Goal: Transaction & Acquisition: Download file/media

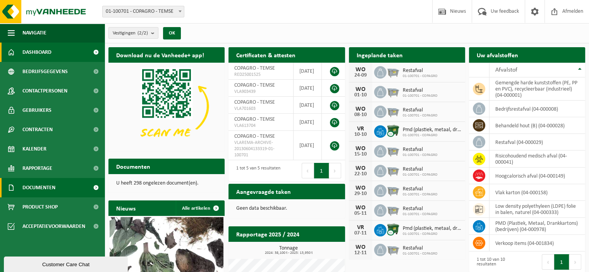
click at [45, 181] on span "Documenten" at bounding box center [38, 187] width 33 height 19
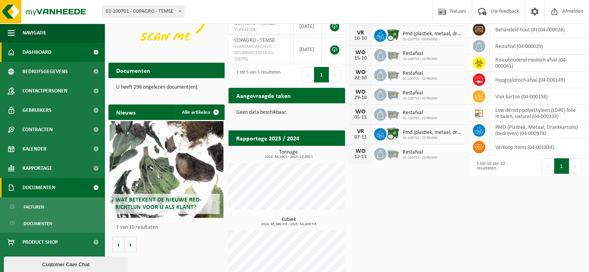
scroll to position [108, 0]
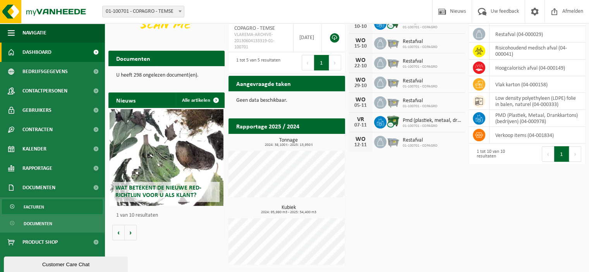
click at [42, 204] on span "Facturen" at bounding box center [34, 207] width 21 height 15
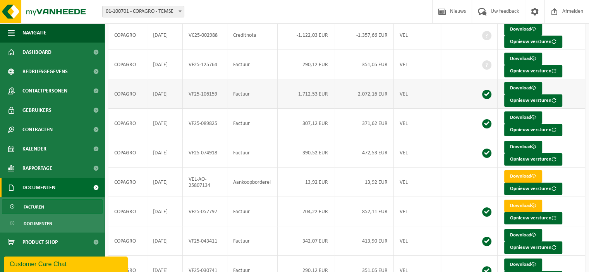
scroll to position [163, 0]
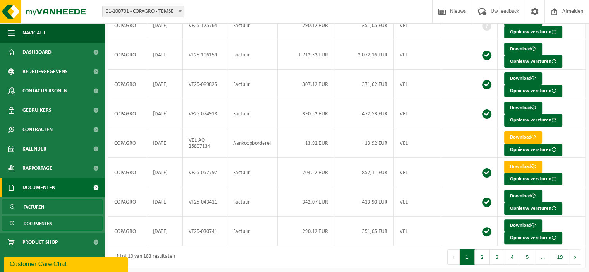
click at [70, 221] on link "Documenten" at bounding box center [52, 223] width 101 height 15
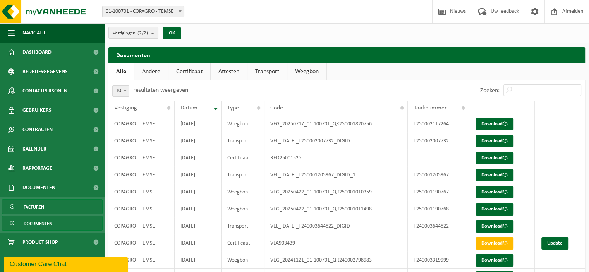
click at [36, 205] on span "Facturen" at bounding box center [34, 207] width 21 height 15
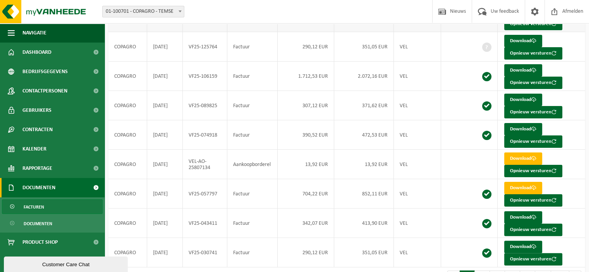
scroll to position [144, 0]
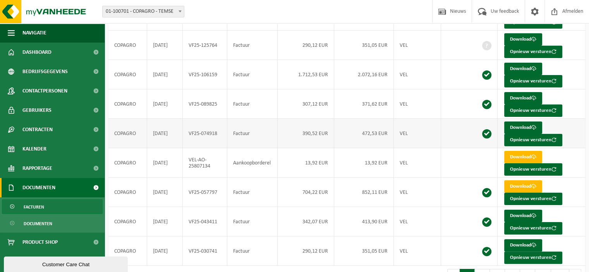
click at [209, 129] on td "VF25-074918" at bounding box center [205, 133] width 45 height 29
click at [518, 125] on link "Download" at bounding box center [523, 128] width 38 height 12
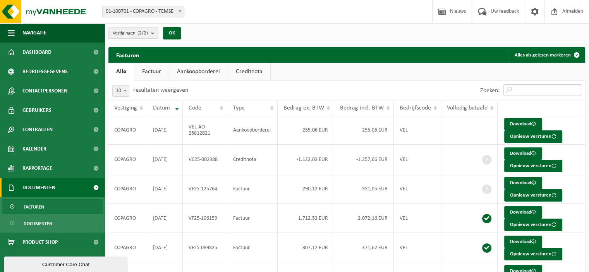
click at [541, 87] on input "Zoeken:" at bounding box center [542, 90] width 78 height 12
type input "E"
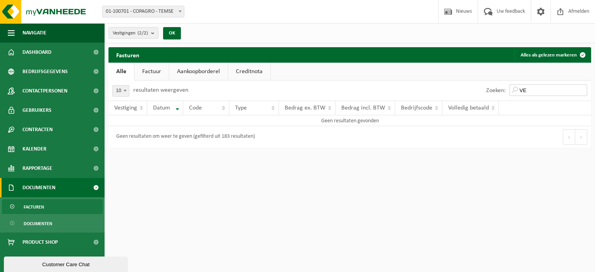
type input "V"
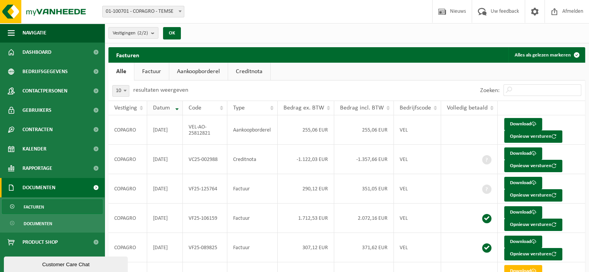
click at [170, 109] on div "Datum" at bounding box center [163, 108] width 20 height 6
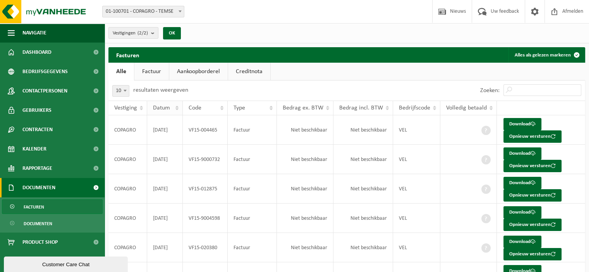
click at [170, 109] on div "Datum" at bounding box center [163, 108] width 20 height 6
click at [161, 105] on span "Datum" at bounding box center [161, 108] width 17 height 6
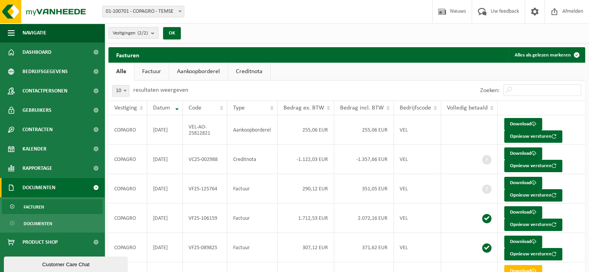
click at [56, 206] on link "Facturen" at bounding box center [52, 206] width 101 height 15
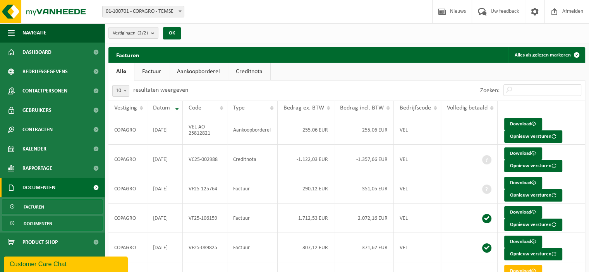
click at [61, 222] on link "Documenten" at bounding box center [52, 223] width 101 height 15
